Goal: Task Accomplishment & Management: Manage account settings

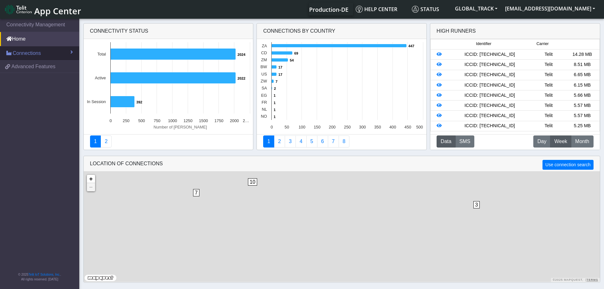
click at [41, 48] on link "Connections" at bounding box center [39, 53] width 79 height 14
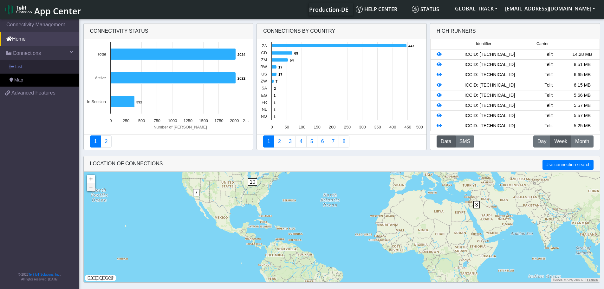
click at [38, 64] on link "List" at bounding box center [39, 66] width 79 height 13
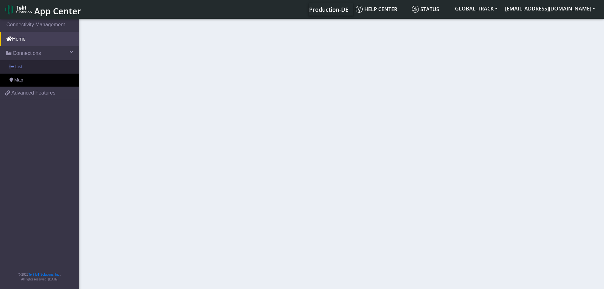
click at [38, 65] on link "List" at bounding box center [39, 66] width 79 height 13
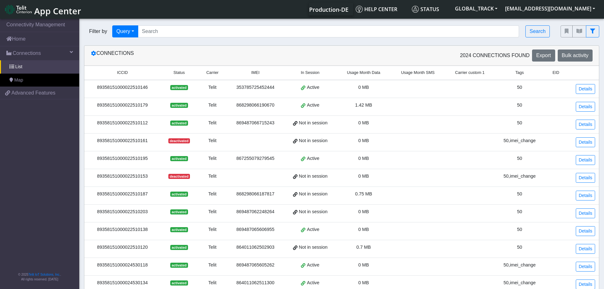
click at [157, 89] on div "89358151000022510146" at bounding box center [122, 87] width 68 height 7
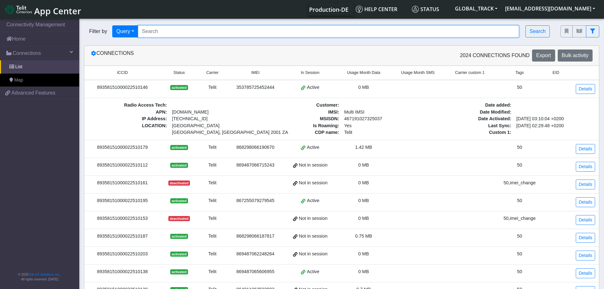
click at [167, 31] on input "Search..." at bounding box center [328, 31] width 381 height 12
click at [211, 33] on input "Search..." at bounding box center [328, 31] width 381 height 12
click at [181, 30] on input "Search..." at bounding box center [328, 31] width 381 height 12
paste input "867255079273274"
type input "867255079273274"
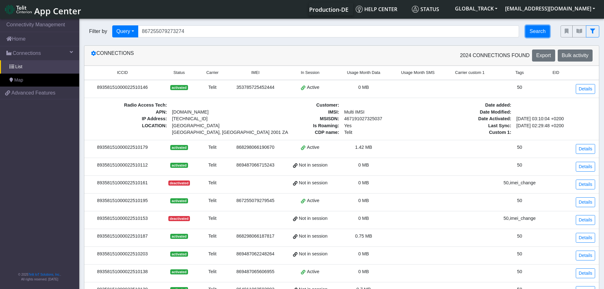
click at [529, 35] on button "Search" at bounding box center [537, 31] width 24 height 12
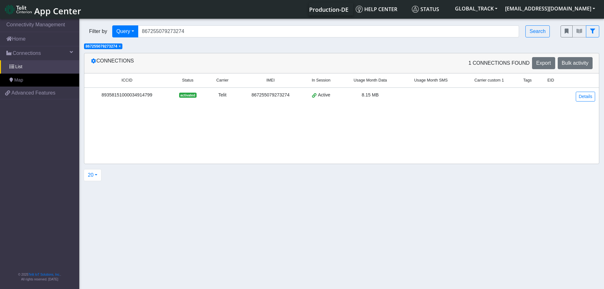
click at [196, 94] on span "activated" at bounding box center [187, 95] width 17 height 5
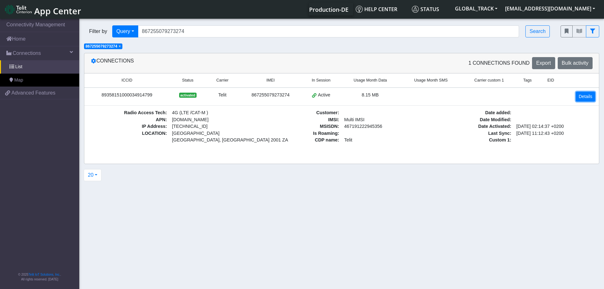
click at [580, 99] on link "Details" at bounding box center [584, 97] width 19 height 10
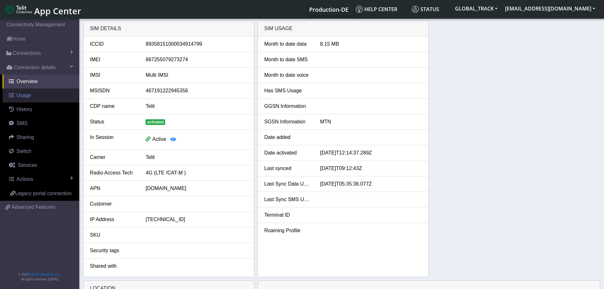
click at [19, 97] on span "Usage" at bounding box center [23, 95] width 15 height 5
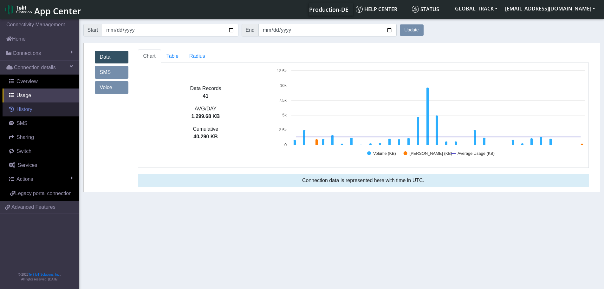
click at [30, 108] on span "History" at bounding box center [24, 108] width 16 height 5
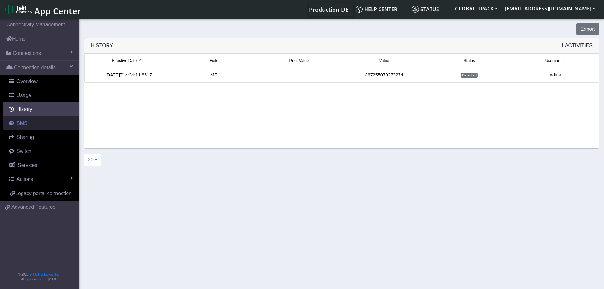
click at [34, 124] on link "SMS" at bounding box center [41, 123] width 77 height 14
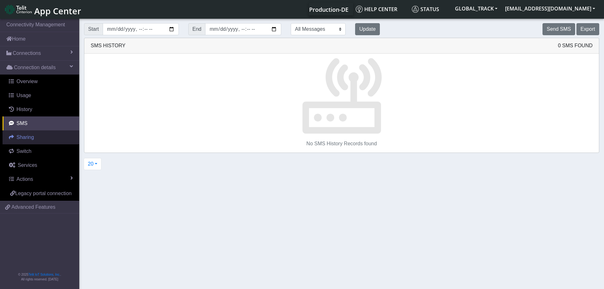
click at [40, 141] on link "Sharing" at bounding box center [41, 137] width 77 height 14
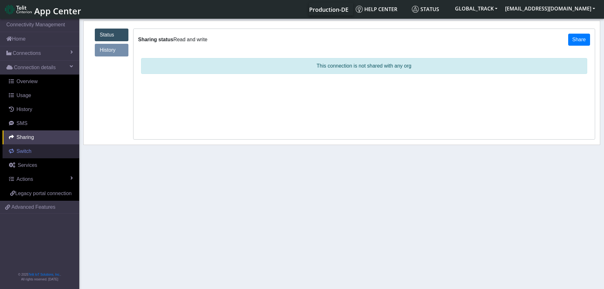
click at [39, 149] on link "Switch" at bounding box center [41, 151] width 77 height 14
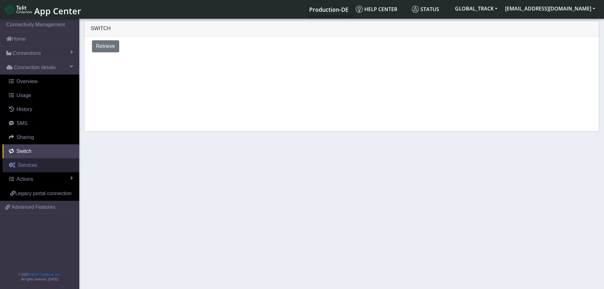
click at [49, 166] on link "Services" at bounding box center [41, 165] width 77 height 14
select select "2: 6"
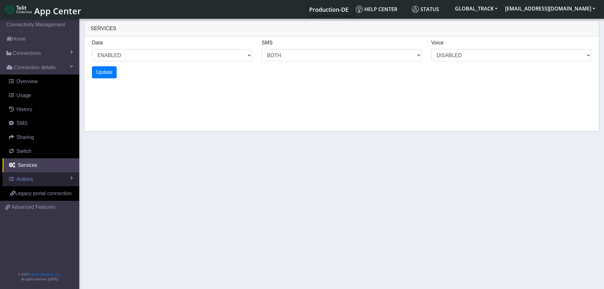
click at [54, 181] on link "Actions" at bounding box center [41, 179] width 77 height 14
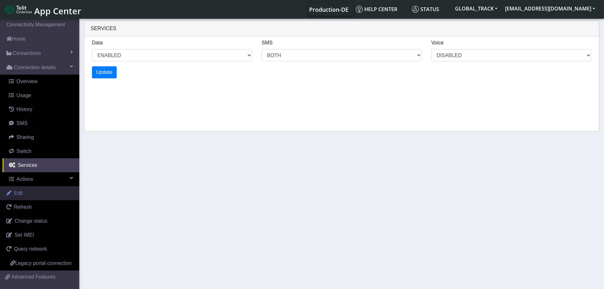
click at [47, 195] on link "Edit" at bounding box center [39, 193] width 79 height 14
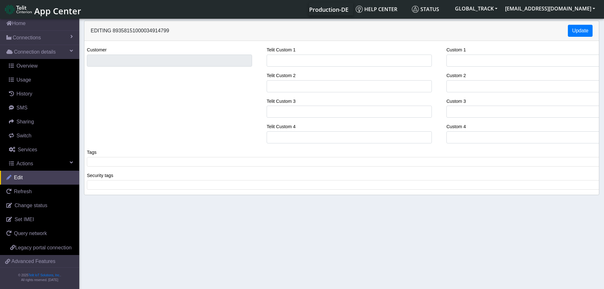
scroll to position [24, 0]
click at [38, 202] on span "Change status" at bounding box center [31, 204] width 33 height 5
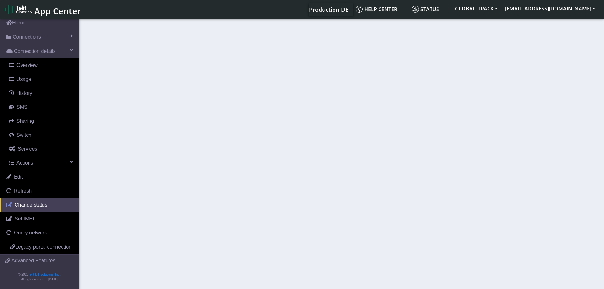
select select "activated"
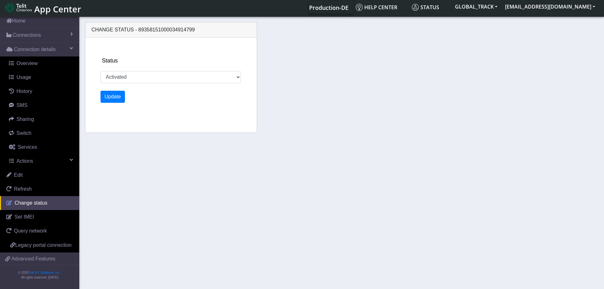
scroll to position [2, 0]
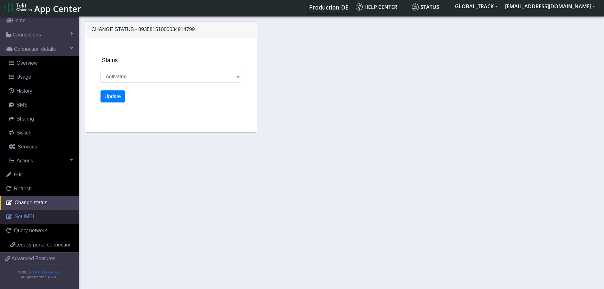
click at [37, 209] on link "Set IMEI" at bounding box center [39, 216] width 79 height 14
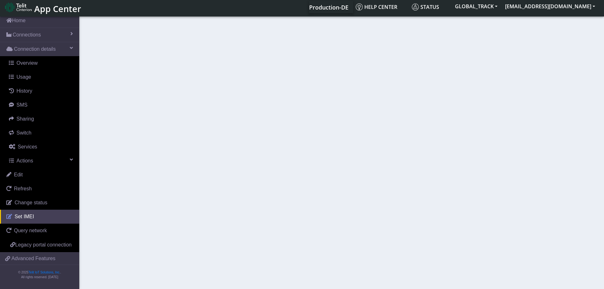
type input "867255079273274"
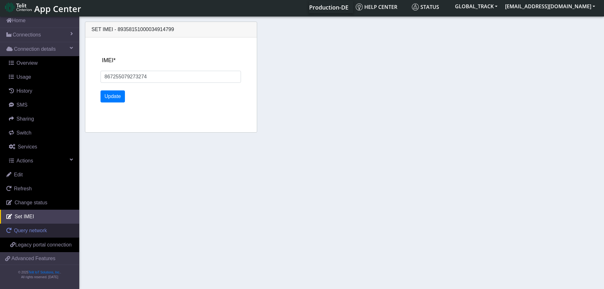
click at [39, 227] on span "Query network" at bounding box center [30, 229] width 33 height 5
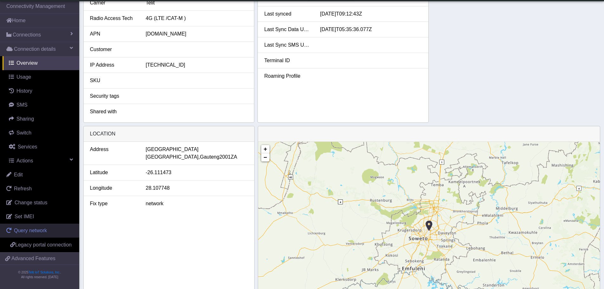
scroll to position [180, 0]
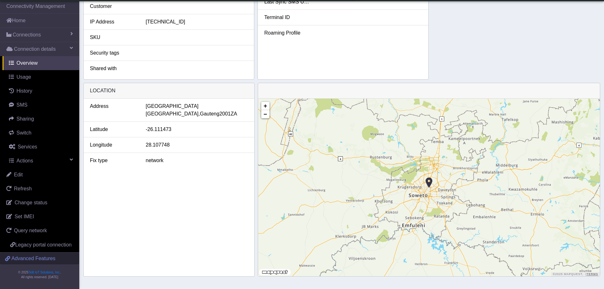
click at [44, 256] on span "Advanced Features" at bounding box center [33, 258] width 44 height 8
click at [213, 163] on div "network" at bounding box center [197, 161] width 112 height 8
click at [31, 72] on link "Usage" at bounding box center [41, 77] width 77 height 14
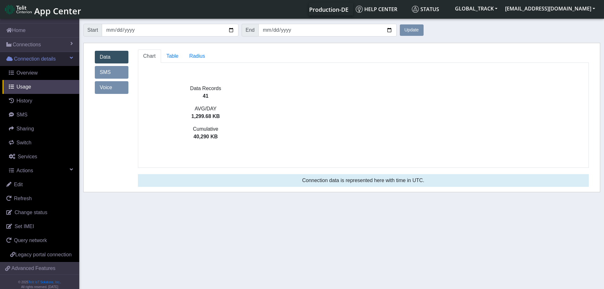
click at [44, 61] on span "Connection details" at bounding box center [35, 59] width 42 height 8
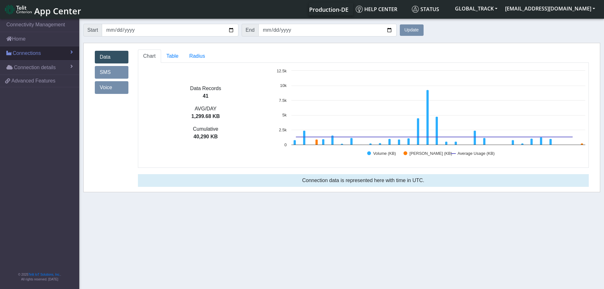
click at [46, 54] on link "Connections" at bounding box center [39, 53] width 79 height 14
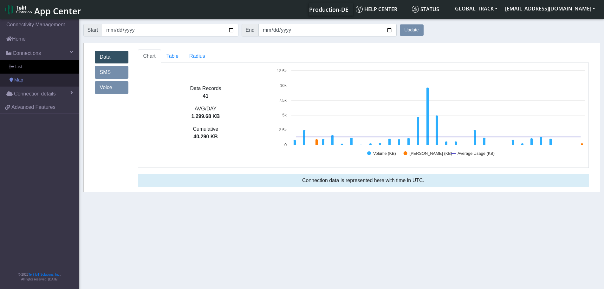
click at [30, 79] on link "Map" at bounding box center [39, 79] width 79 height 13
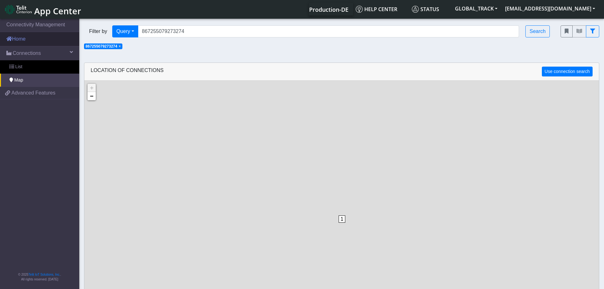
click at [37, 36] on link "Home" at bounding box center [39, 39] width 79 height 14
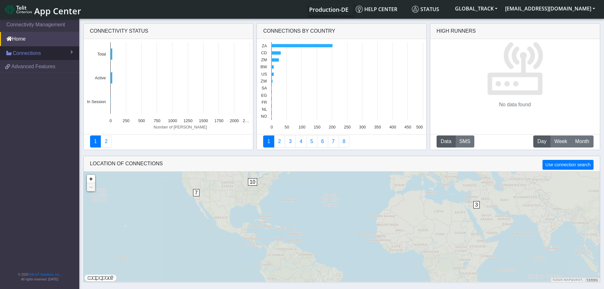
click at [37, 51] on span "Connections" at bounding box center [27, 53] width 28 height 8
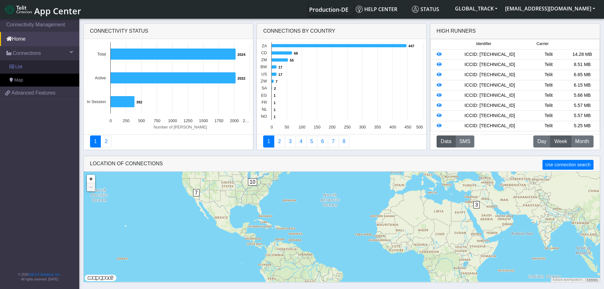
click at [31, 69] on link "List" at bounding box center [39, 66] width 79 height 13
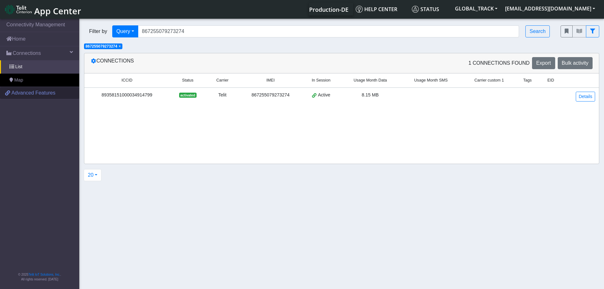
click at [31, 93] on span "Advanced Features" at bounding box center [33, 93] width 44 height 8
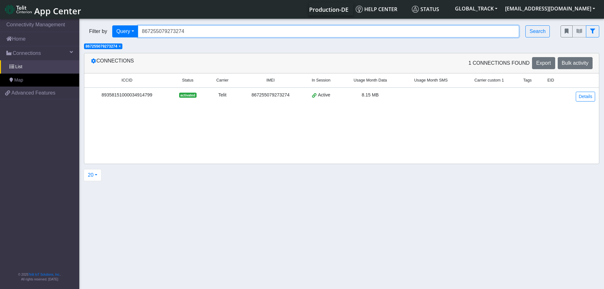
drag, startPoint x: 205, startPoint y: 32, endPoint x: 80, endPoint y: 35, distance: 124.2
click at [80, 35] on div "Filter by Query Query In Session Not connected Tags Country Operator 8672550792…" at bounding box center [317, 32] width 476 height 22
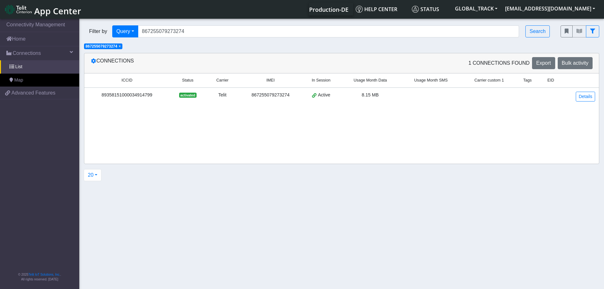
click at [121, 46] on span "×" at bounding box center [119, 46] width 2 height 4
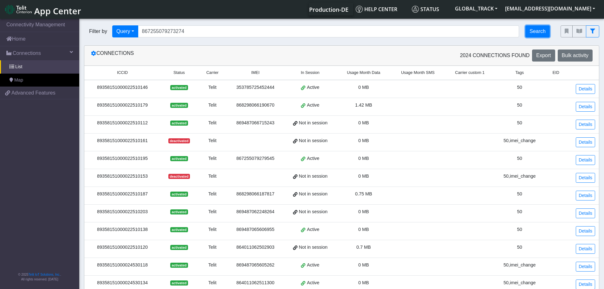
click at [535, 33] on button "Search" at bounding box center [537, 31] width 24 height 12
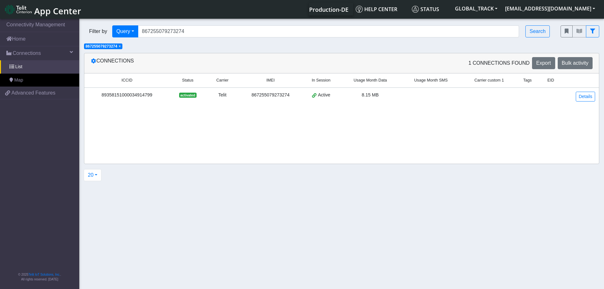
click at [379, 93] on span "8.15 MB" at bounding box center [369, 94] width 17 height 5
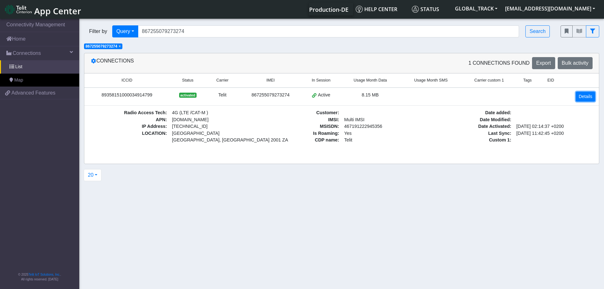
click at [589, 94] on link "Details" at bounding box center [584, 97] width 19 height 10
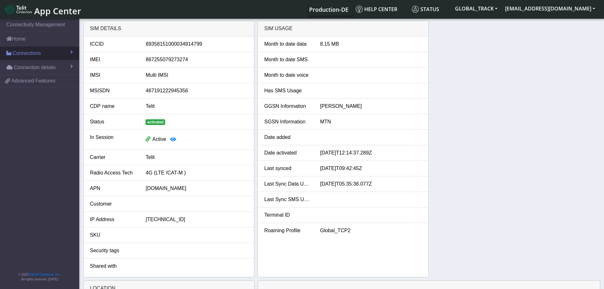
click at [34, 54] on span "Connections" at bounding box center [27, 53] width 28 height 8
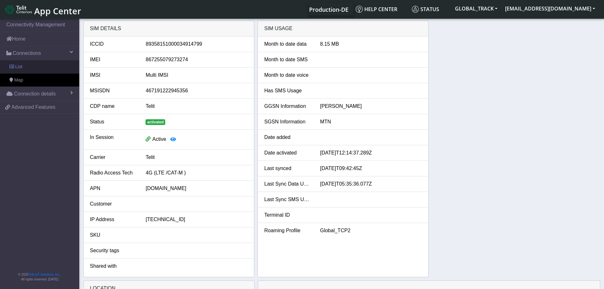
click at [31, 65] on link "List" at bounding box center [39, 66] width 79 height 13
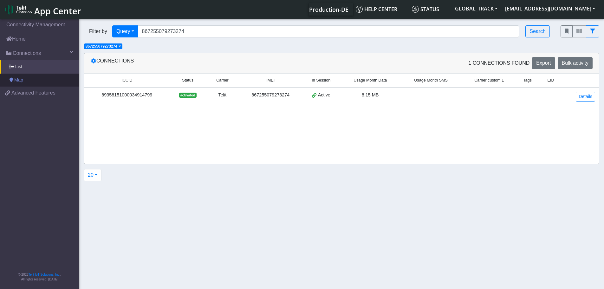
click at [35, 81] on link "Map" at bounding box center [39, 79] width 79 height 13
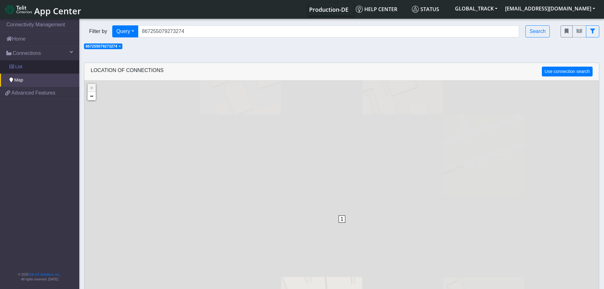
click at [40, 67] on link "List" at bounding box center [39, 66] width 79 height 13
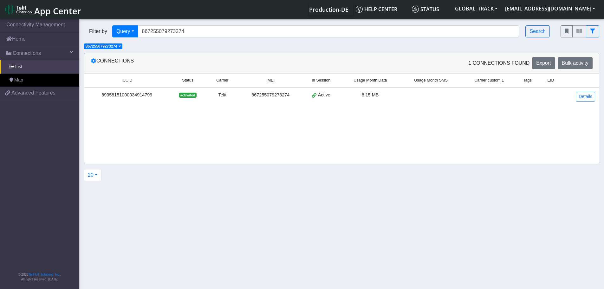
click at [121, 46] on span "×" at bounding box center [119, 46] width 2 height 4
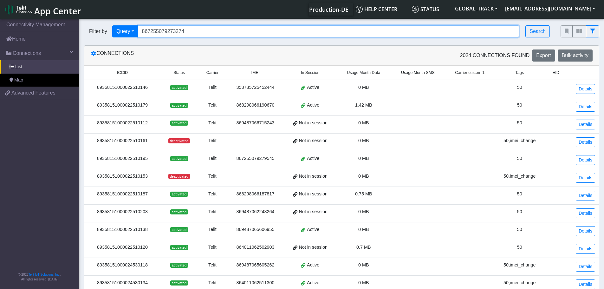
click at [197, 35] on input "867255079273274" at bounding box center [328, 31] width 381 height 12
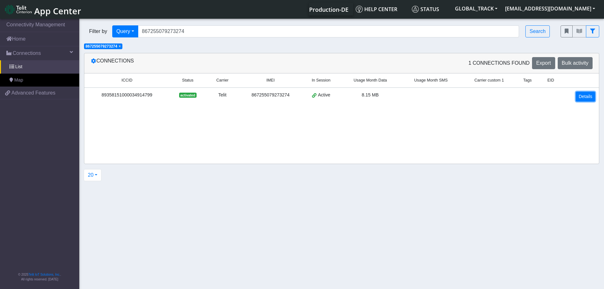
click at [580, 95] on link "Details" at bounding box center [584, 97] width 19 height 10
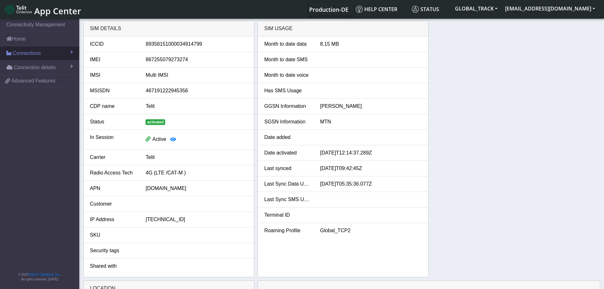
click at [68, 54] on link "Connections" at bounding box center [39, 53] width 79 height 14
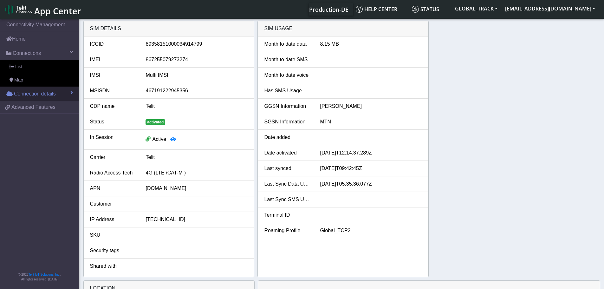
click at [60, 88] on link "Connection details" at bounding box center [39, 94] width 79 height 14
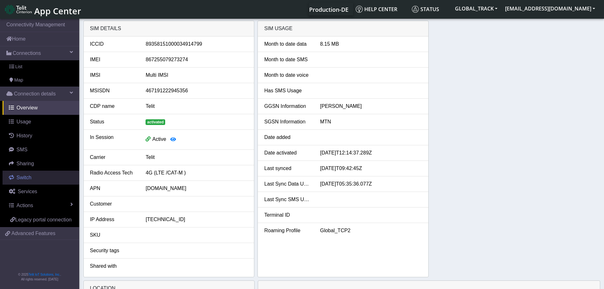
click at [37, 176] on link "Switch" at bounding box center [41, 177] width 77 height 14
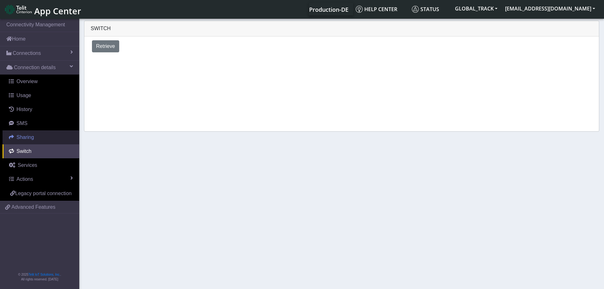
click at [37, 140] on link "Sharing" at bounding box center [41, 137] width 77 height 14
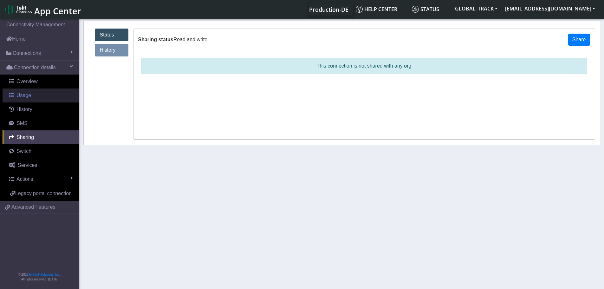
click at [34, 90] on link "Usage" at bounding box center [41, 95] width 77 height 14
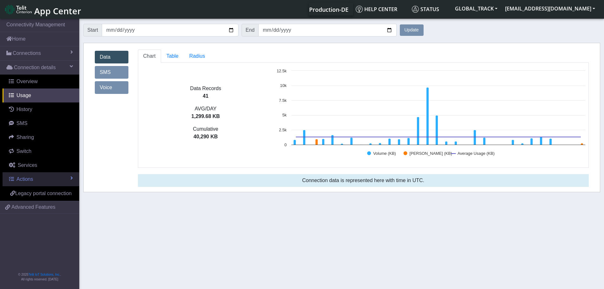
click at [35, 177] on link "Actions" at bounding box center [41, 179] width 77 height 14
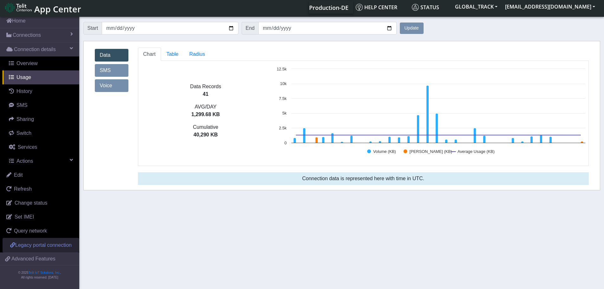
scroll to position [2, 0]
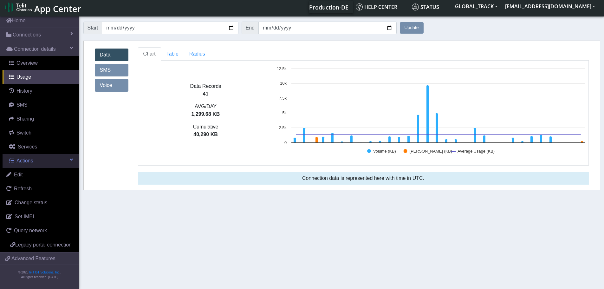
click at [35, 154] on link "Actions" at bounding box center [41, 161] width 77 height 14
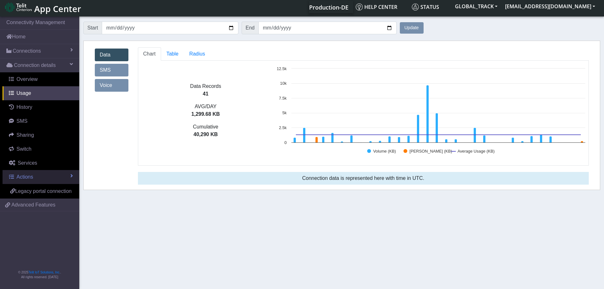
click at [40, 174] on link "Actions" at bounding box center [41, 177] width 77 height 14
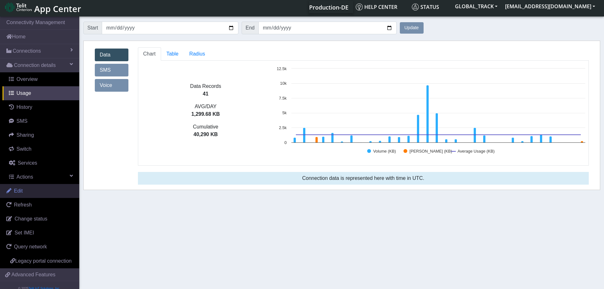
click at [37, 193] on link "Edit" at bounding box center [39, 191] width 79 height 14
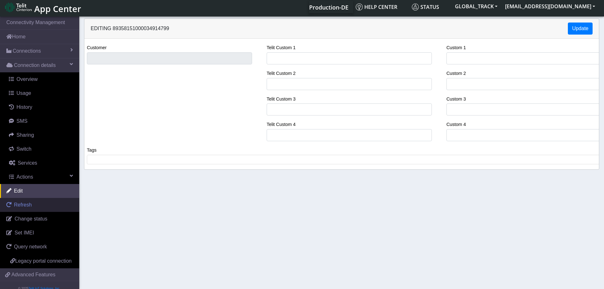
click at [38, 203] on link "Refresh" at bounding box center [39, 205] width 79 height 14
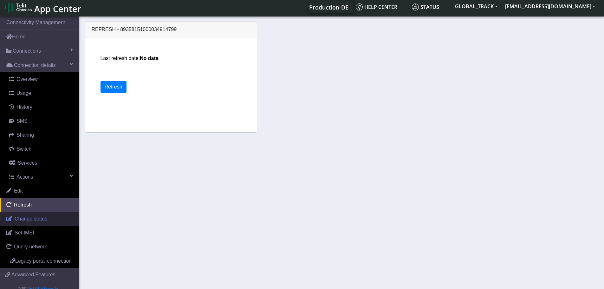
click at [39, 216] on span "Change status" at bounding box center [31, 218] width 33 height 5
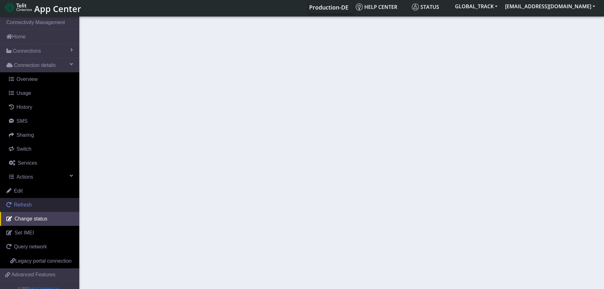
select select "activated"
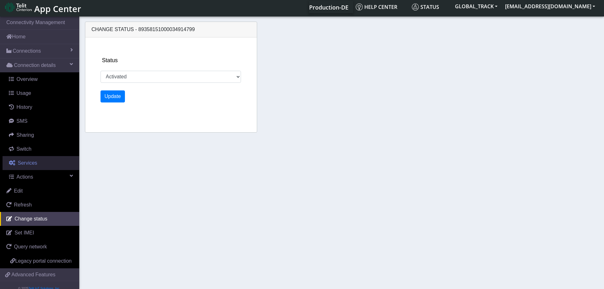
click at [35, 163] on span "Services" at bounding box center [27, 162] width 19 height 5
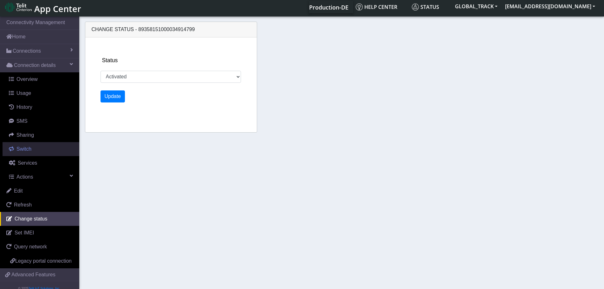
select select "2: 6"
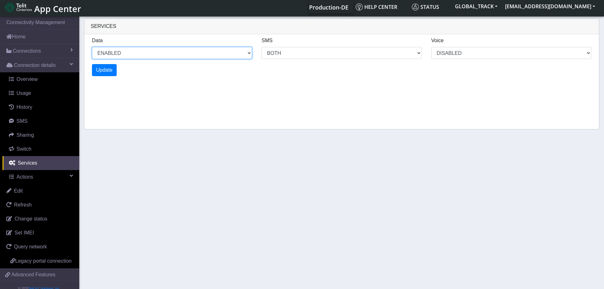
click at [118, 50] on select "ENABLED DISABLED" at bounding box center [172, 53] width 160 height 12
click at [92, 47] on select "ENABLED DISABLED" at bounding box center [172, 53] width 160 height 12
select select "3: 1"
select select "6: 6"
select select "1: 0"
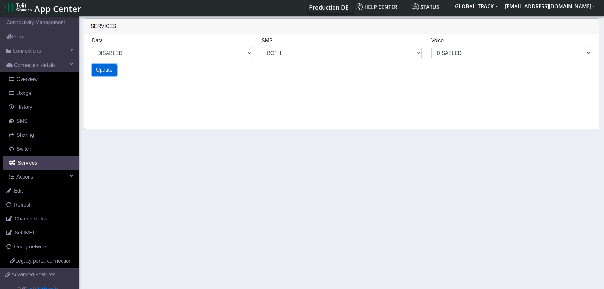
click at [105, 72] on span "Update" at bounding box center [104, 69] width 16 height 5
select select "7: 1"
select select "14: 6"
select select "3: 0"
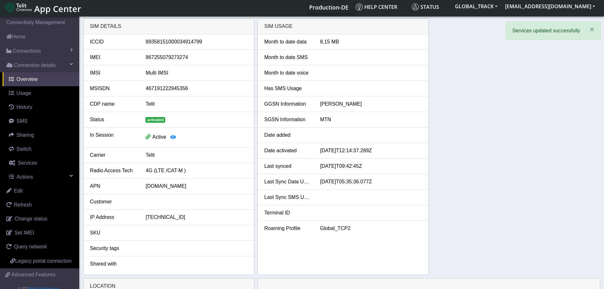
click at [471, 129] on div "SIM details ICCID [TECHNICAL_ID] IMEI [TECHNICAL_ID] IMSI Multi IMSI MSISDN 467…" at bounding box center [341, 146] width 516 height 256
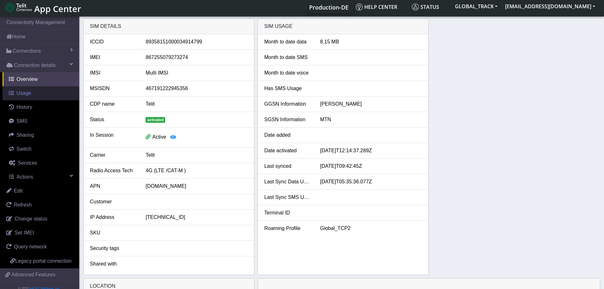
click at [35, 95] on link "Usage" at bounding box center [41, 93] width 77 height 14
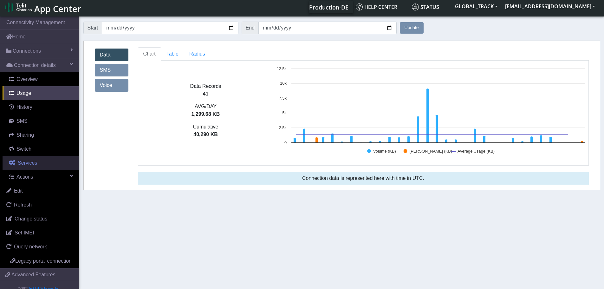
click at [38, 161] on link "Services" at bounding box center [41, 163] width 77 height 14
select select "1: 1"
select select "2: 6"
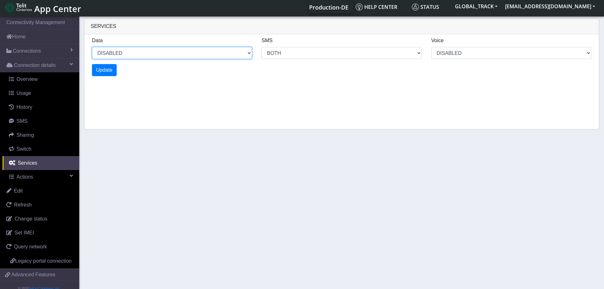
click at [152, 54] on select "ENABLED DISABLED" at bounding box center [172, 53] width 160 height 12
click at [92, 47] on select "ENABLED DISABLED" at bounding box center [172, 53] width 160 height 12
select select "2: 0"
select select "6: 6"
select select "1: 0"
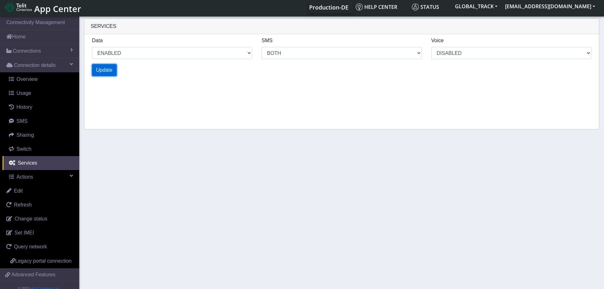
click at [107, 72] on span "Update" at bounding box center [104, 69] width 16 height 5
select select "6: 0"
select select "14: 6"
select select "3: 0"
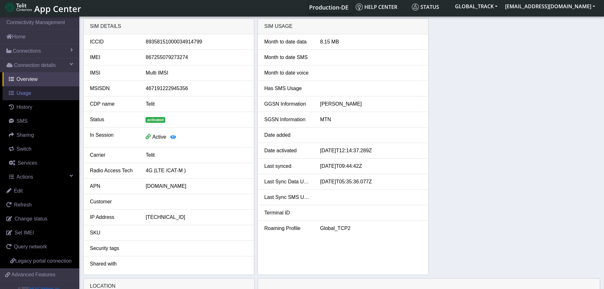
click at [38, 94] on link "Usage" at bounding box center [41, 93] width 77 height 14
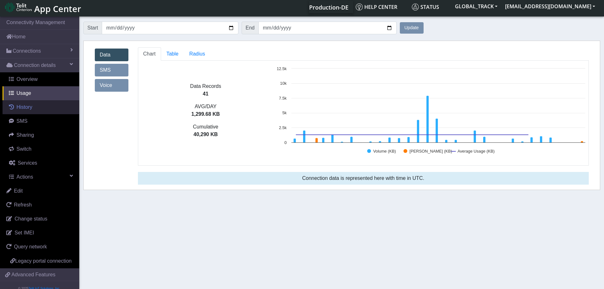
click at [22, 109] on span "History" at bounding box center [24, 106] width 16 height 5
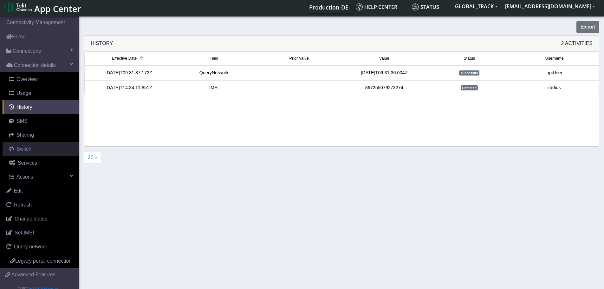
click at [32, 144] on link "Switch" at bounding box center [41, 149] width 77 height 14
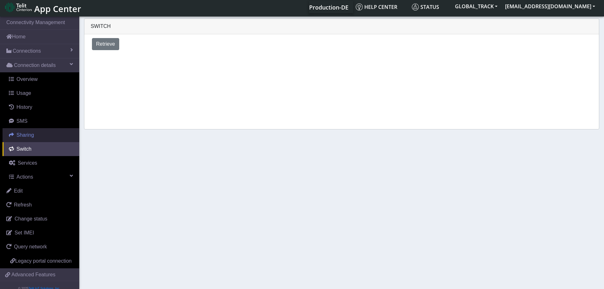
click at [37, 139] on link "Sharing" at bounding box center [41, 135] width 77 height 14
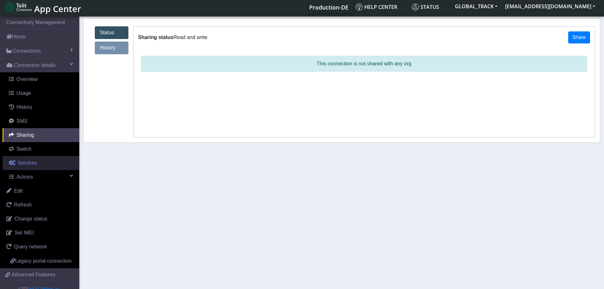
click at [42, 160] on link "Services" at bounding box center [41, 163] width 77 height 14
select select "2: 6"
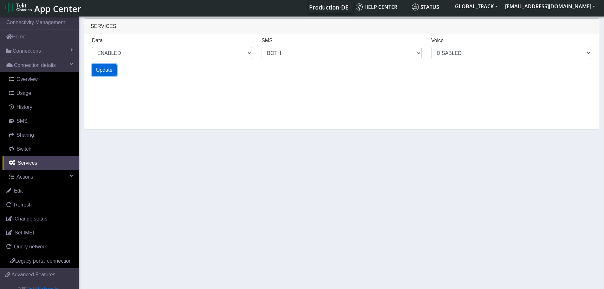
click at [102, 69] on span "Update" at bounding box center [104, 69] width 16 height 5
select select "2: 0"
select select "6: 6"
select select "1: 0"
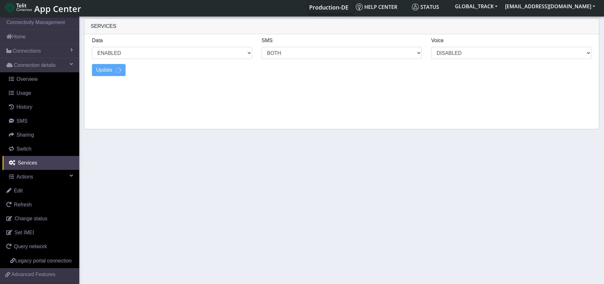
select select "4: 0"
select select "10: 6"
select select "2: 0"
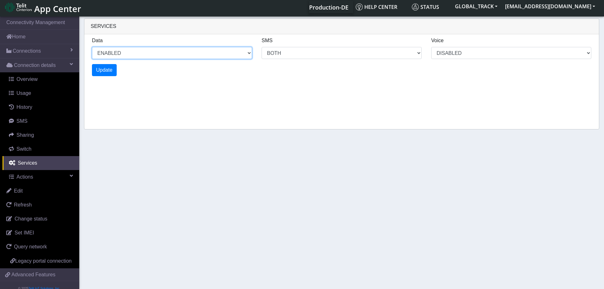
click at [176, 53] on select "ENABLED DISABLED" at bounding box center [172, 53] width 160 height 12
click at [92, 47] on select "ENABLED DISABLED" at bounding box center [172, 53] width 160 height 12
select select "7: 1"
select select "14: 6"
select select "3: 0"
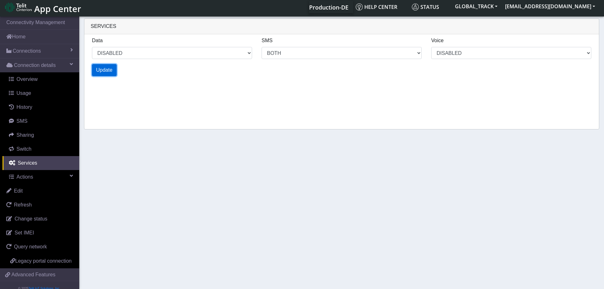
click at [100, 71] on span "Update" at bounding box center [104, 69] width 16 height 5
select select "11: 1"
select select "22: 6"
select select "5: 0"
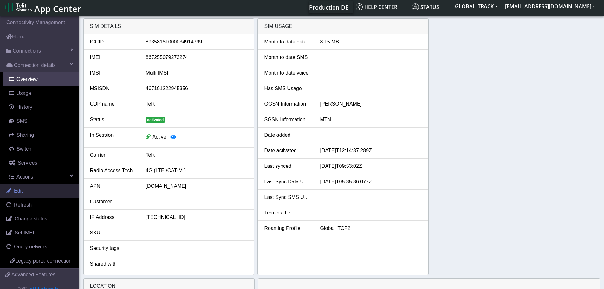
click at [31, 190] on link "Edit" at bounding box center [39, 191] width 79 height 14
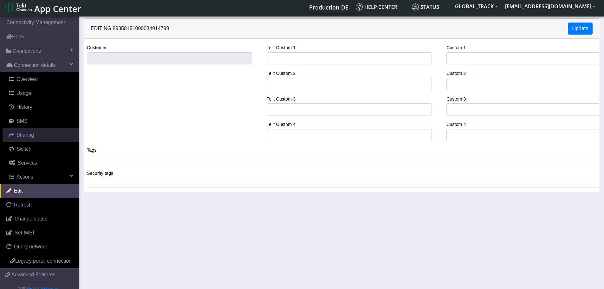
click at [35, 141] on link "Sharing" at bounding box center [41, 135] width 77 height 14
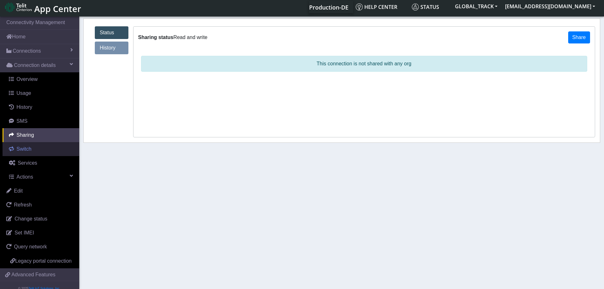
click at [35, 149] on link "Switch" at bounding box center [41, 149] width 77 height 14
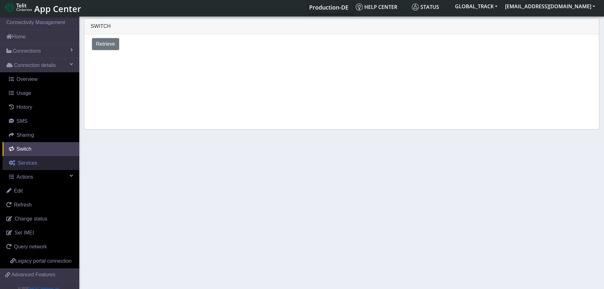
click at [35, 160] on span "Services" at bounding box center [27, 162] width 19 height 5
select select "1: 1"
select select "2: 6"
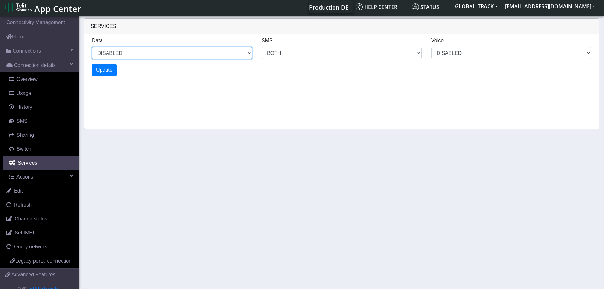
click at [141, 55] on select "ENABLED DISABLED" at bounding box center [172, 53] width 160 height 12
click at [92, 47] on select "ENABLED DISABLED" at bounding box center [172, 53] width 160 height 12
select select "2: 0"
select select "6: 6"
select select "1: 0"
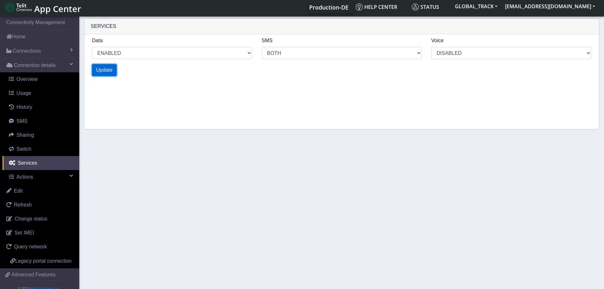
select select "4: 0"
select select "10: 6"
select select "2: 0"
click at [104, 68] on span "Update" at bounding box center [104, 69] width 16 height 5
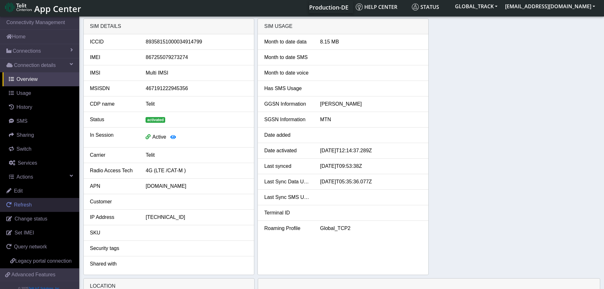
click at [32, 202] on link "Refresh" at bounding box center [39, 205] width 79 height 14
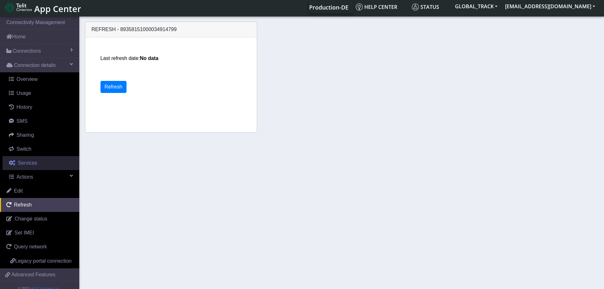
click at [31, 161] on span "Services" at bounding box center [27, 162] width 19 height 5
select select "2: 6"
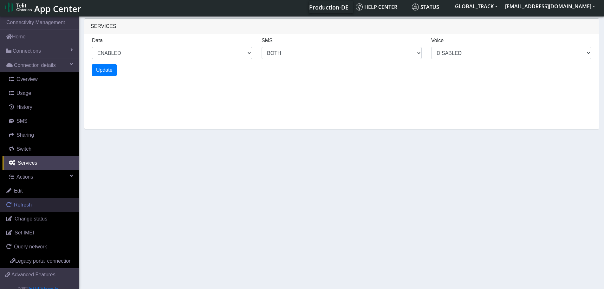
click at [21, 208] on link "Refresh" at bounding box center [39, 205] width 79 height 14
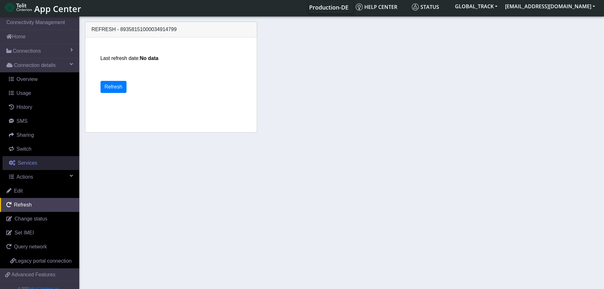
click at [33, 162] on span "Services" at bounding box center [27, 162] width 19 height 5
select select "2: 6"
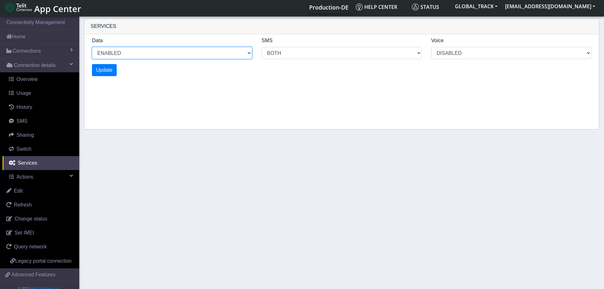
click at [199, 54] on select "ENABLED DISABLED" at bounding box center [172, 53] width 160 height 12
click at [92, 47] on select "ENABLED DISABLED" at bounding box center [172, 53] width 160 height 12
select select "3: 1"
select select "6: 6"
select select "1: 0"
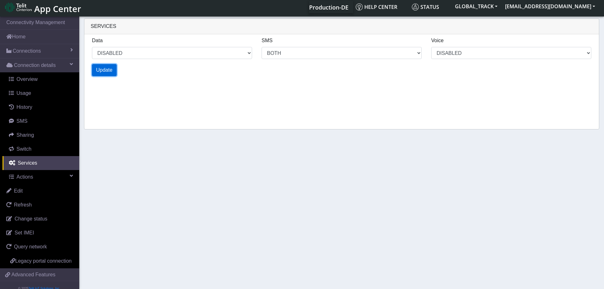
click at [101, 66] on button "Update" at bounding box center [104, 70] width 25 height 12
select select "7: 1"
select select "14: 6"
select select "3: 0"
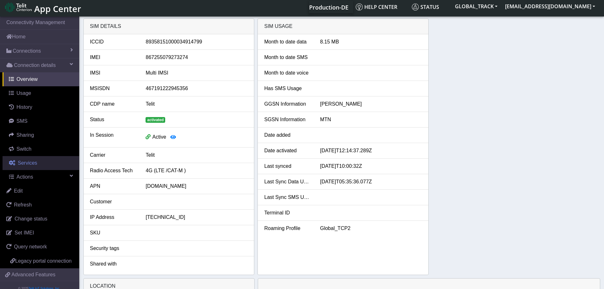
click at [35, 163] on span "Services" at bounding box center [27, 162] width 19 height 5
select select "1: 1"
select select "2: 6"
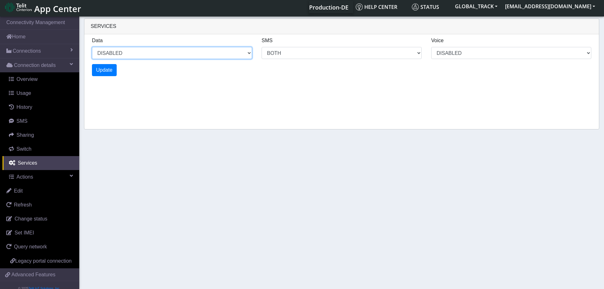
click at [151, 51] on select "ENABLED DISABLED" at bounding box center [172, 53] width 160 height 12
click at [92, 47] on select "ENABLED DISABLED" at bounding box center [172, 53] width 160 height 12
select select "2: 0"
select select "6: 6"
select select "1: 0"
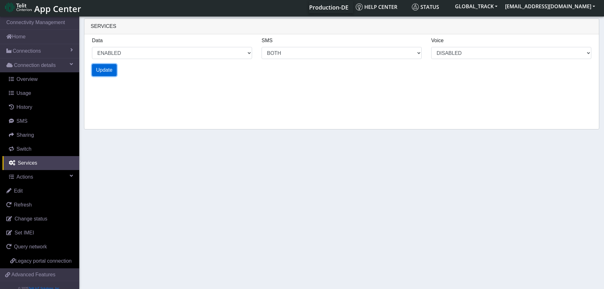
click at [108, 68] on span "Update" at bounding box center [104, 69] width 16 height 5
select select "6: 0"
select select "14: 6"
select select "3: 0"
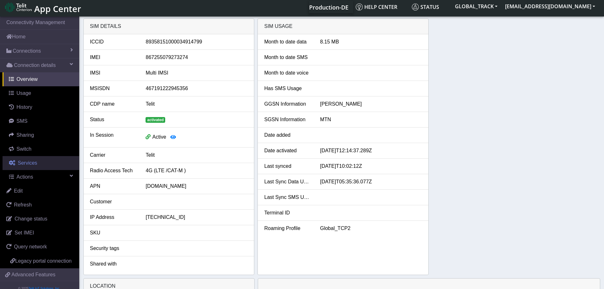
click at [34, 163] on span "Services" at bounding box center [27, 162] width 19 height 5
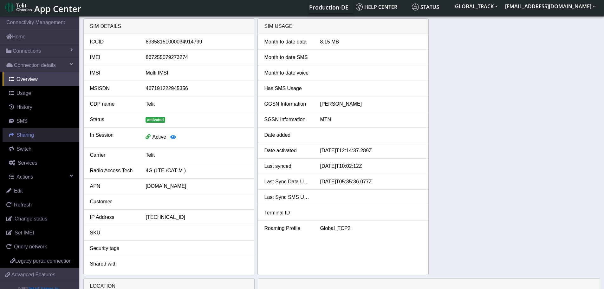
select select "2: 6"
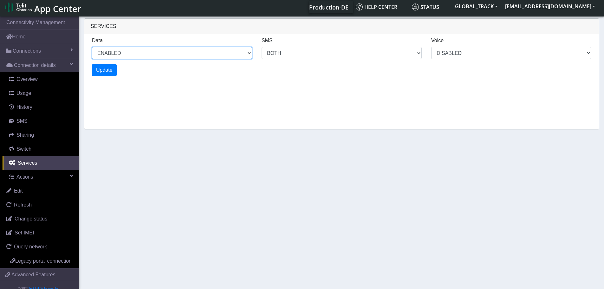
click at [115, 55] on select "ENABLED DISABLED" at bounding box center [172, 53] width 160 height 12
click at [92, 47] on select "ENABLED DISABLED" at bounding box center [172, 53] width 160 height 12
select select "3: 1"
select select "6: 6"
select select "1: 0"
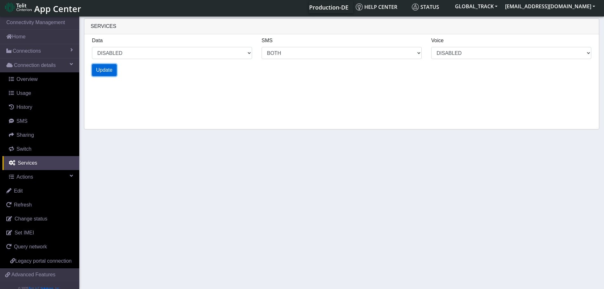
click at [108, 73] on button "Update" at bounding box center [104, 70] width 25 height 12
select select "7: 1"
select select "14: 6"
select select "3: 0"
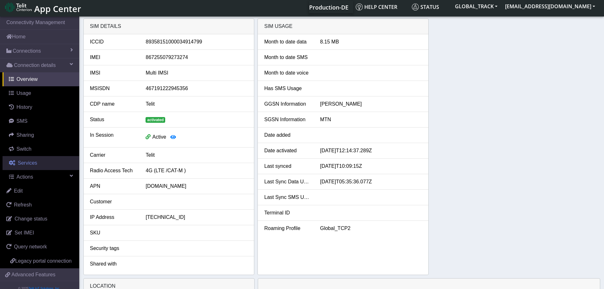
click at [38, 160] on link "Services" at bounding box center [41, 163] width 77 height 14
select select "1: 1"
select select "2: 6"
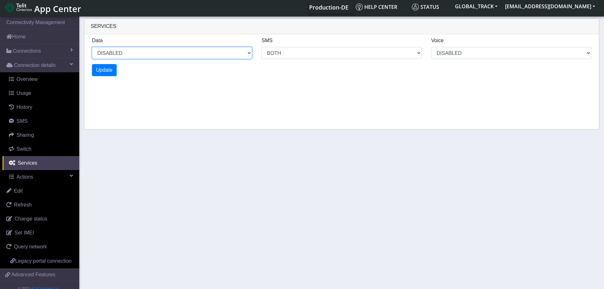
drag, startPoint x: 161, startPoint y: 54, endPoint x: 157, endPoint y: 59, distance: 5.8
click at [161, 54] on select "ENABLED DISABLED" at bounding box center [172, 53] width 160 height 12
click at [92, 47] on select "ENABLED DISABLED" at bounding box center [172, 53] width 160 height 12
select select "2: 0"
select select "6: 6"
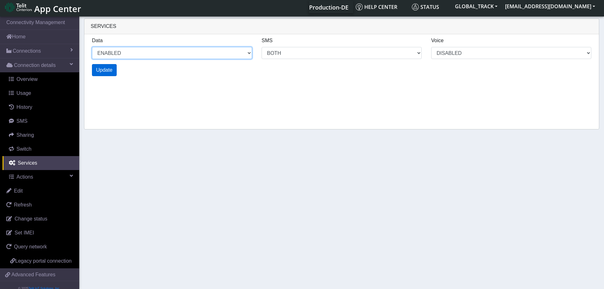
select select "1: 0"
click at [108, 70] on span "Update" at bounding box center [104, 69] width 16 height 5
select select "6: 0"
select select "14: 6"
select select "3: 0"
